Goal: Information Seeking & Learning: Learn about a topic

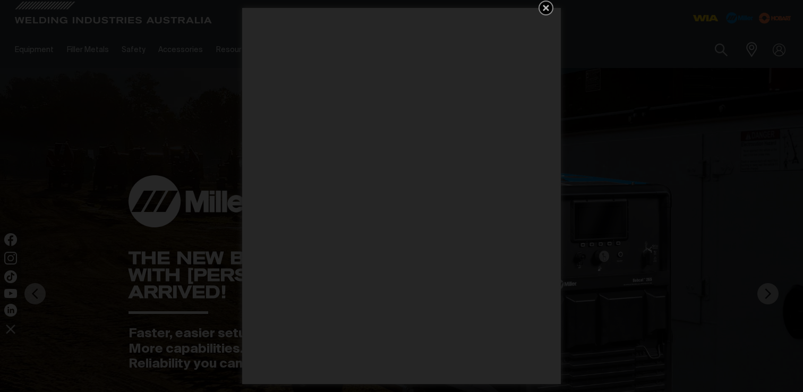
click at [52, 123] on div "Get 5 WIA Welding Guides Free!" at bounding box center [401, 196] width 803 height 392
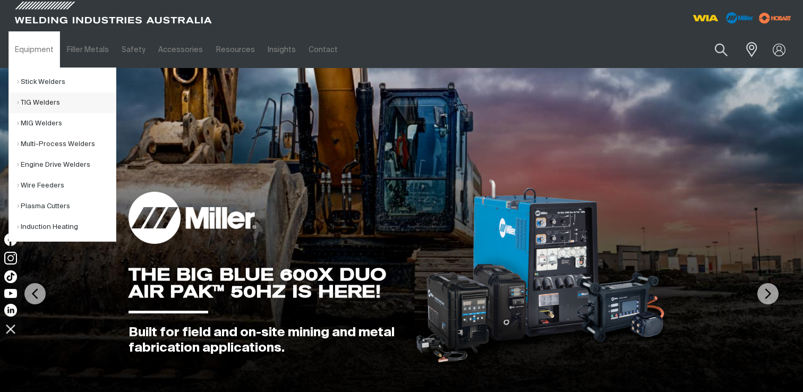
click at [37, 103] on link "TIG Welders" at bounding box center [66, 102] width 99 height 21
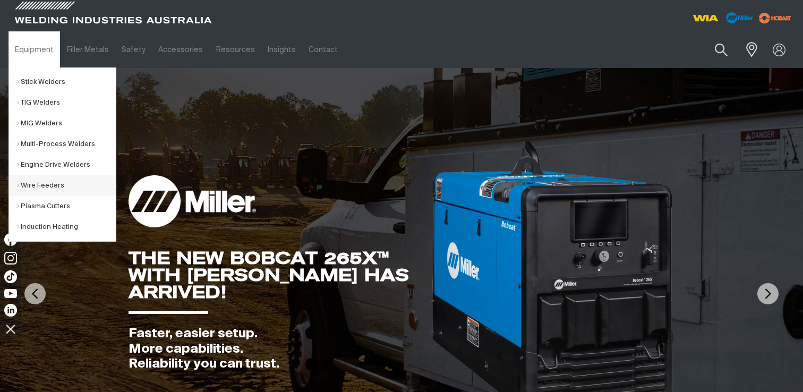
click at [64, 185] on link "Wire Feeders" at bounding box center [66, 185] width 99 height 21
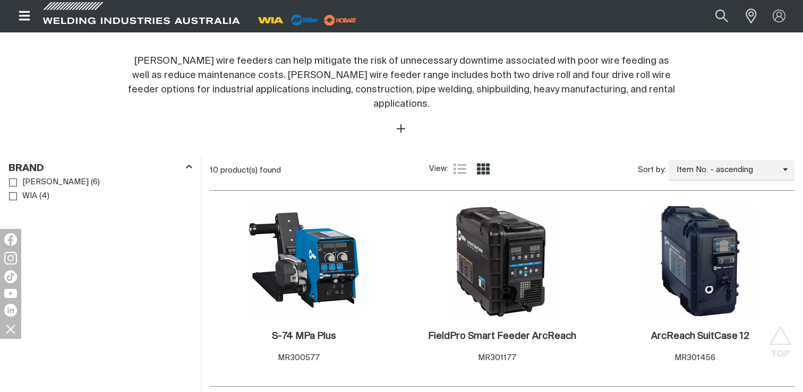
scroll to position [418, 0]
